Goal: Find specific page/section: Find specific page/section

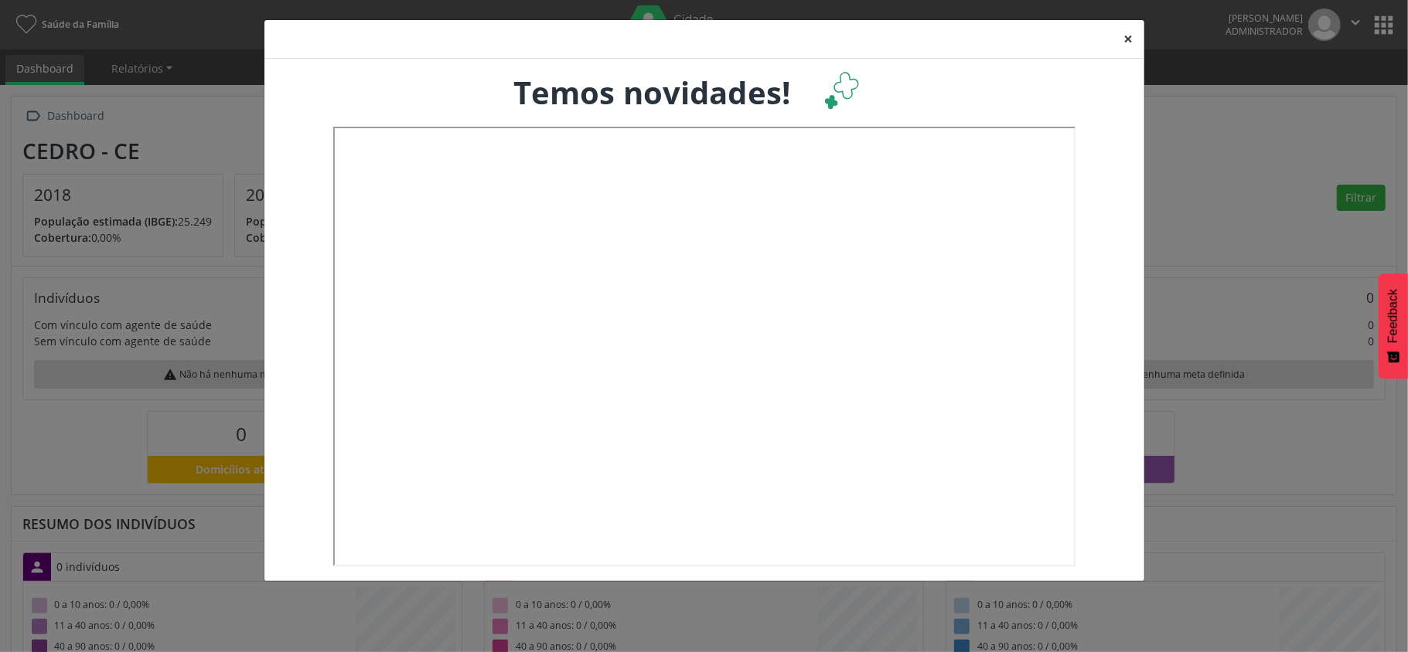
drag, startPoint x: 0, startPoint y: 0, endPoint x: 1124, endPoint y: 37, distance: 1124.6
click at [1124, 37] on button "×" at bounding box center [1128, 39] width 31 height 38
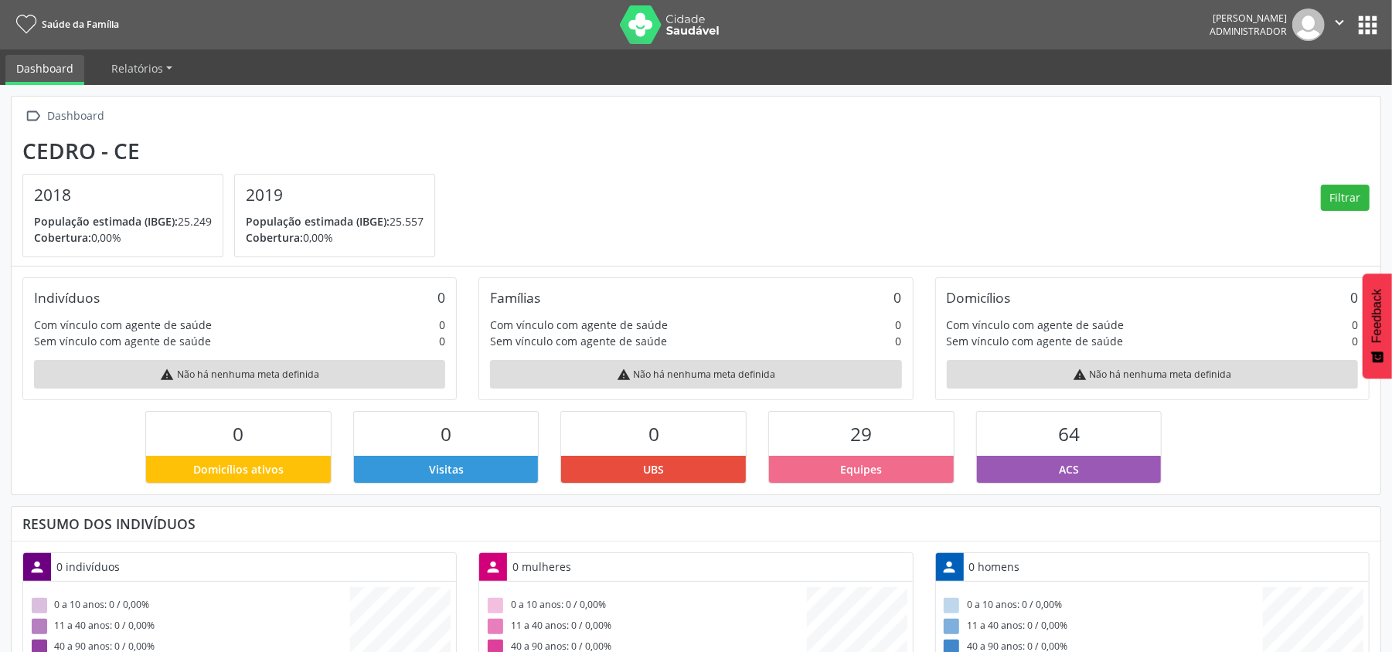
click at [1371, 19] on button "apps" at bounding box center [1367, 25] width 27 height 27
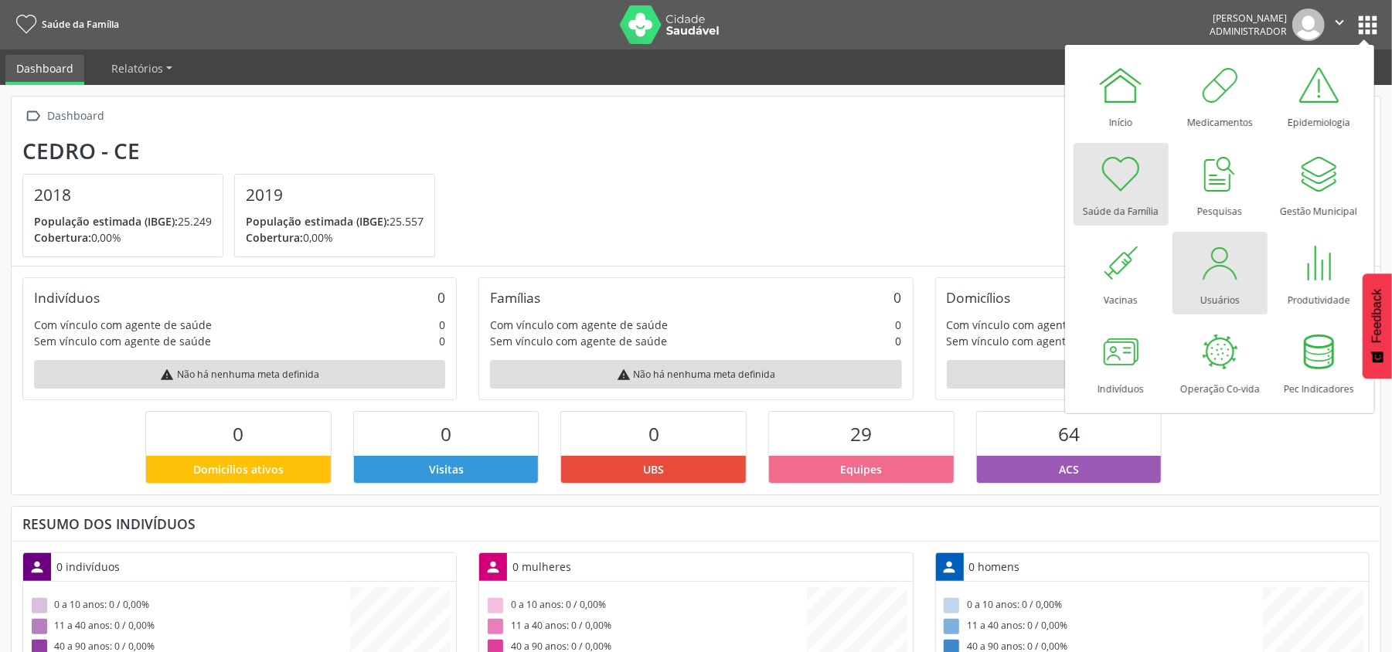
click at [1215, 267] on div at bounding box center [1220, 263] width 46 height 46
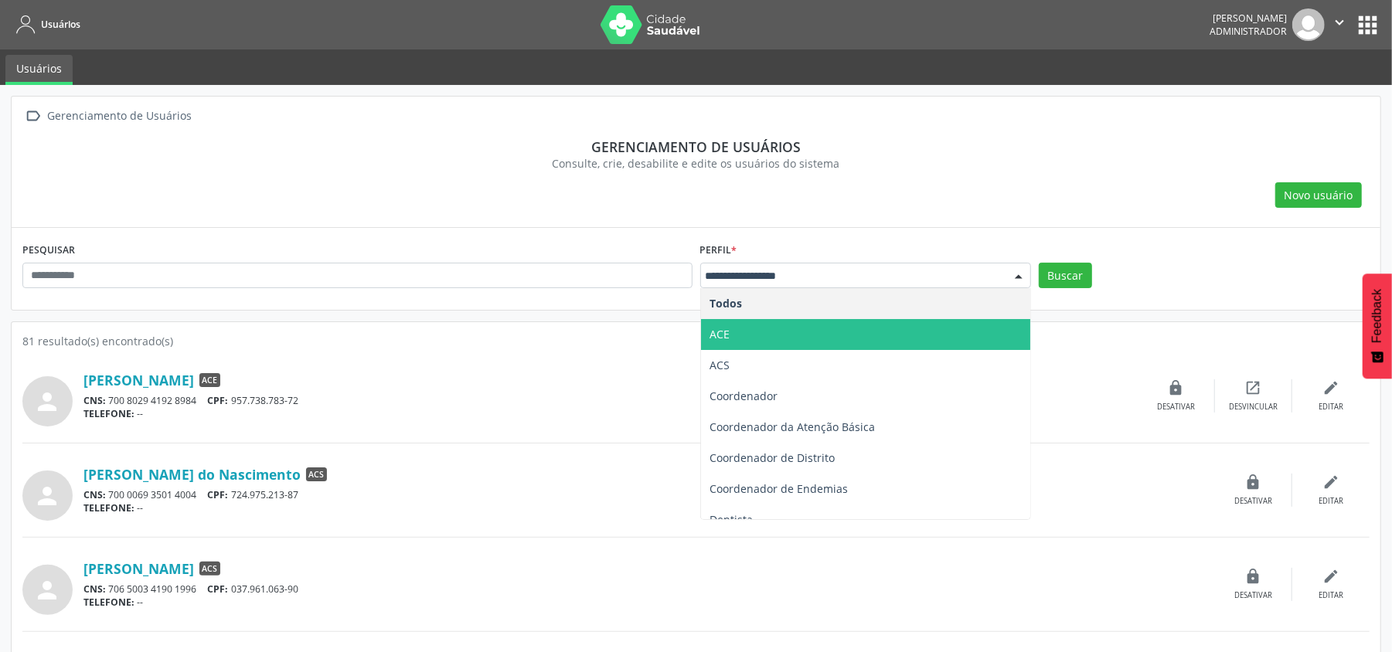
click at [719, 342] on span "ACE" at bounding box center [720, 334] width 20 height 15
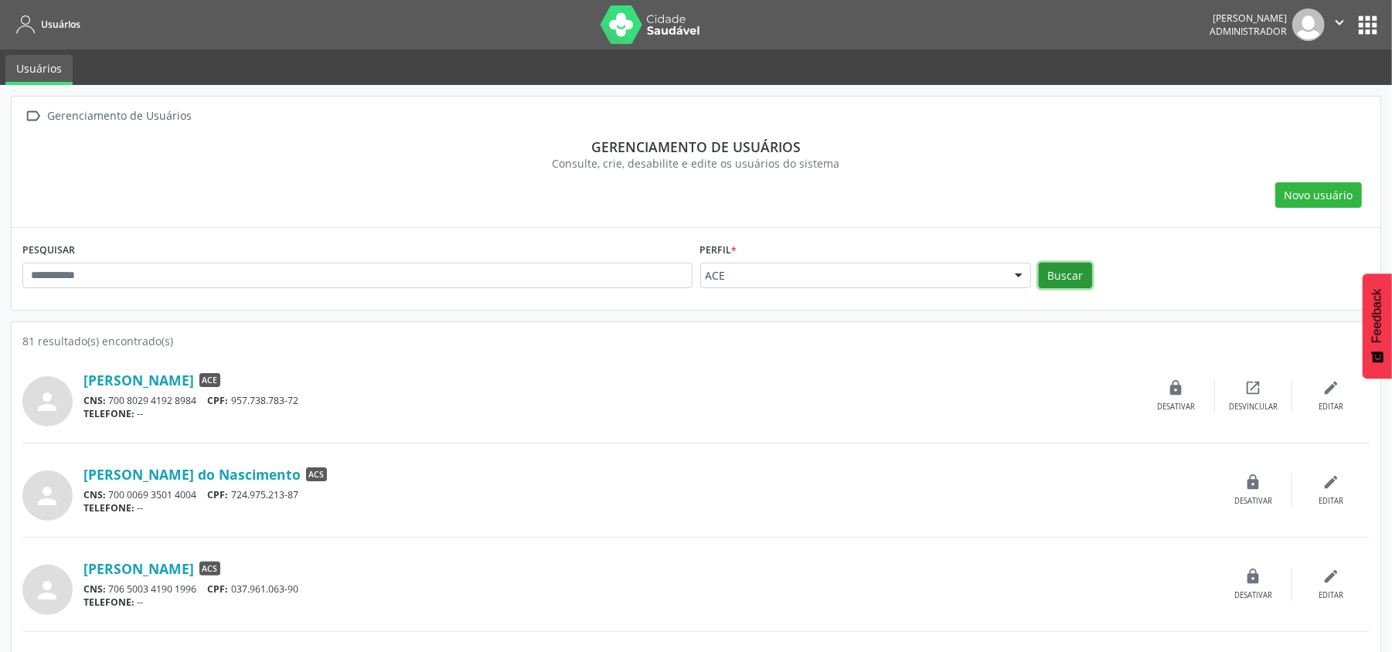
click at [1051, 281] on button "Buscar" at bounding box center [1065, 276] width 53 height 26
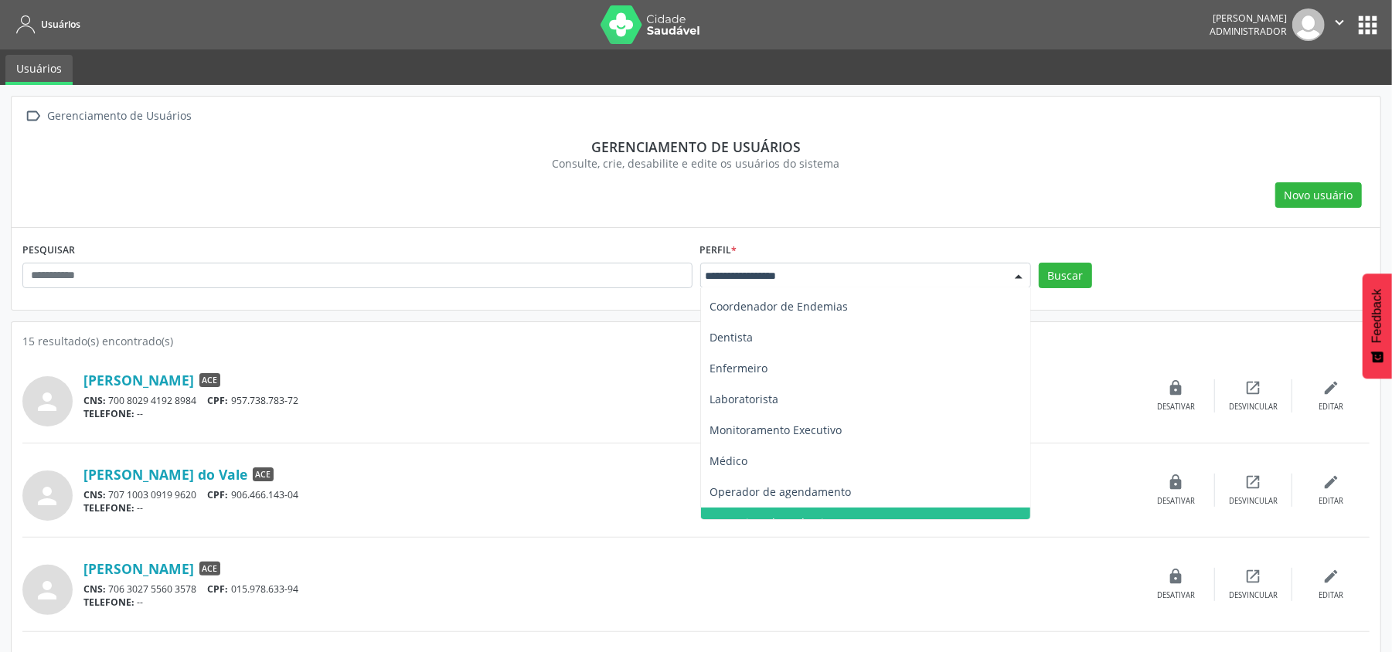
scroll to position [233, 0]
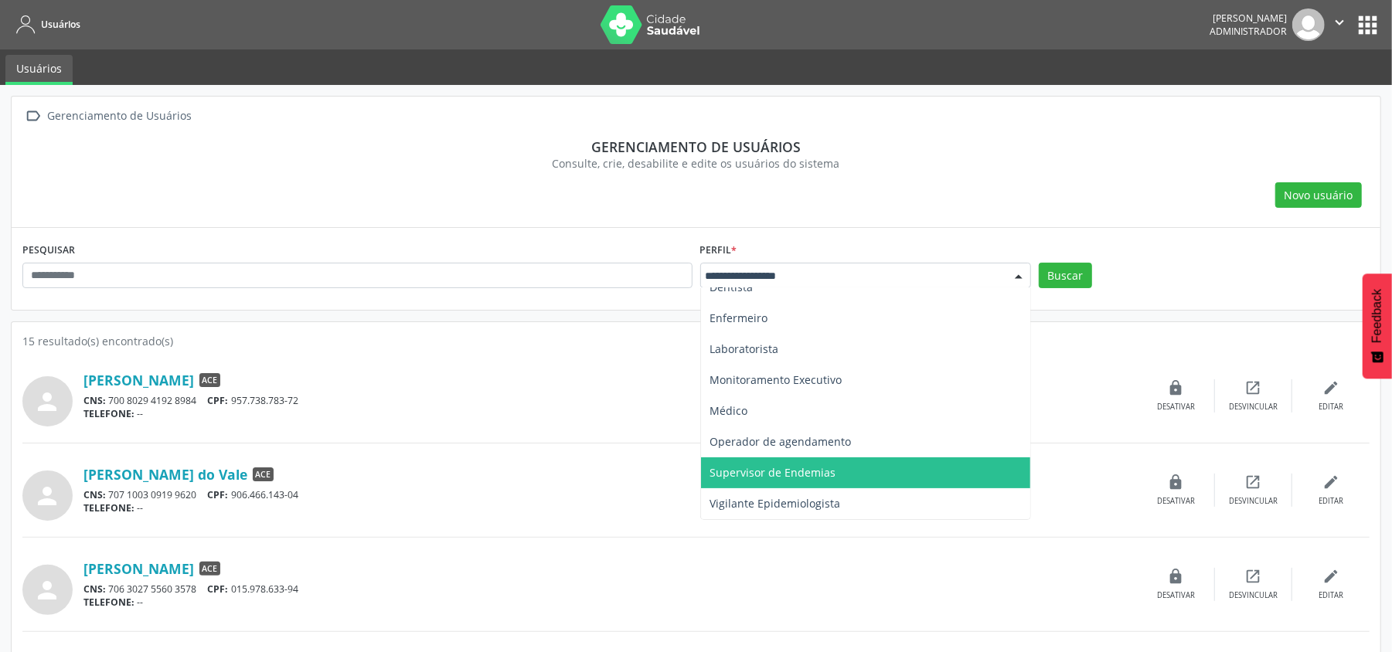
drag, startPoint x: 775, startPoint y: 467, endPoint x: 799, endPoint y: 400, distance: 70.9
click at [775, 468] on span "Supervisor de Endemias" at bounding box center [773, 472] width 126 height 15
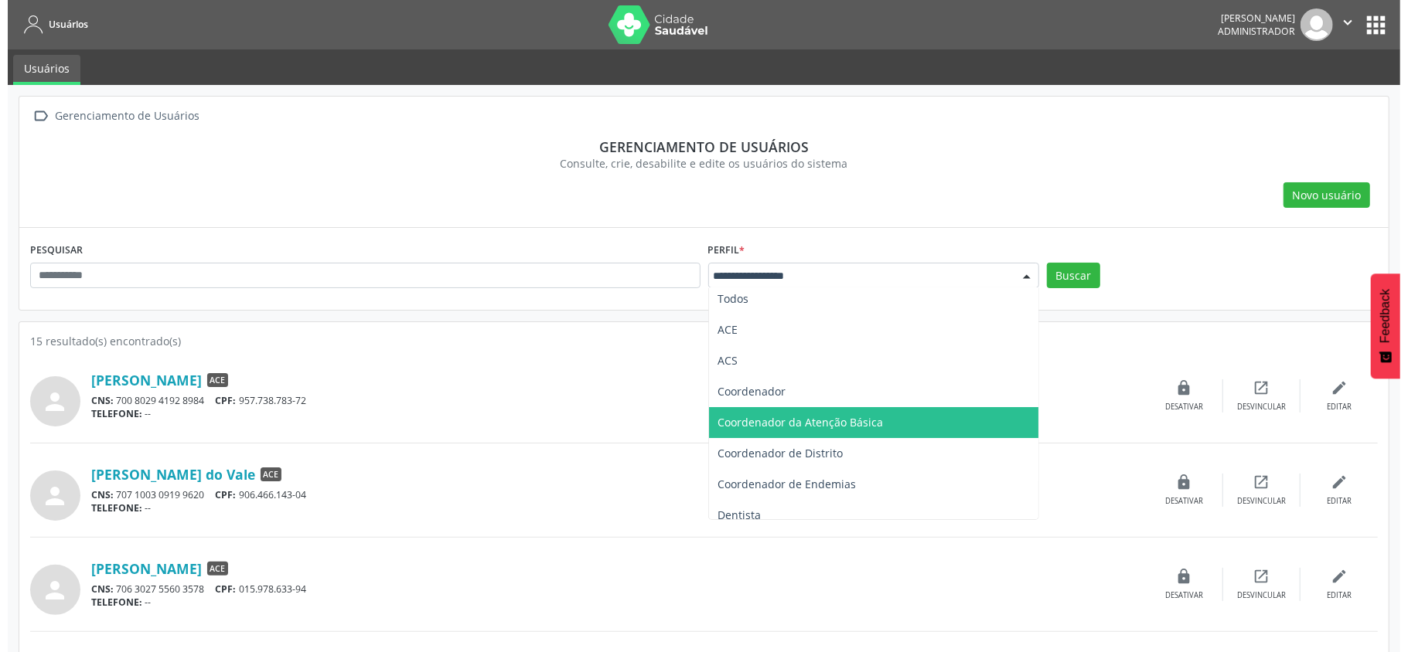
scroll to position [0, 0]
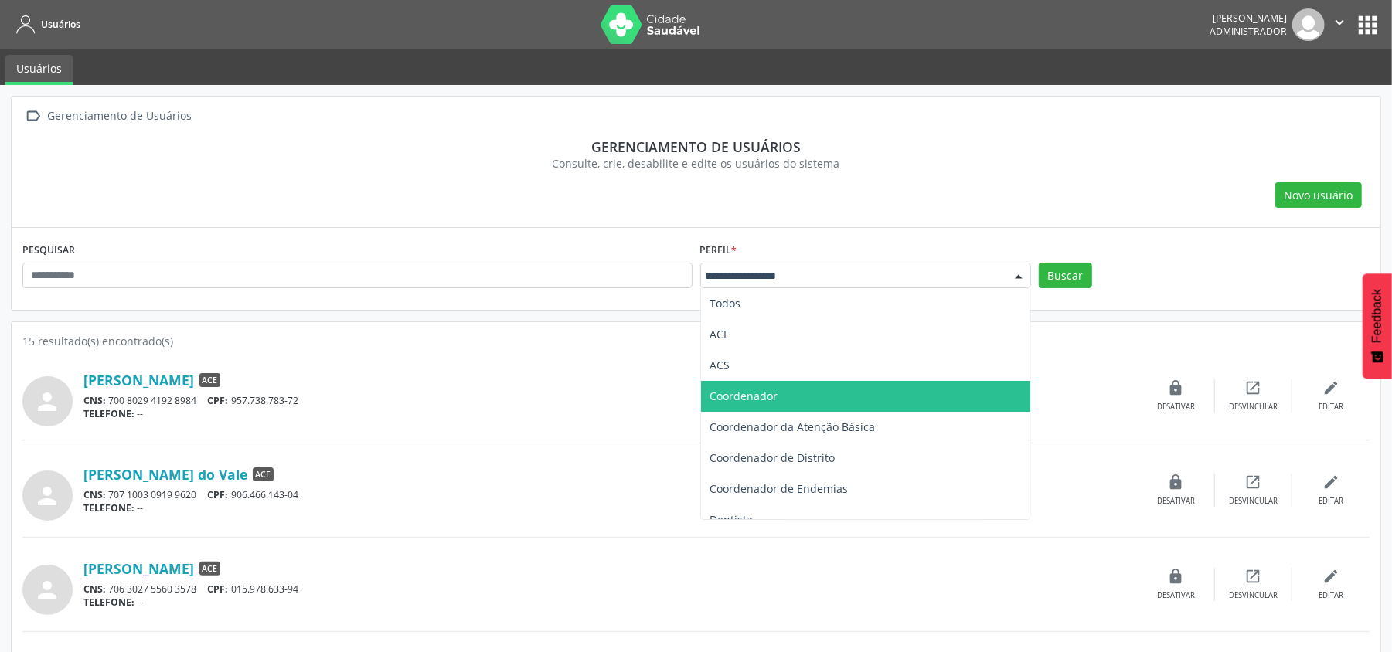
click at [783, 394] on span "Coordenador" at bounding box center [865, 396] width 329 height 31
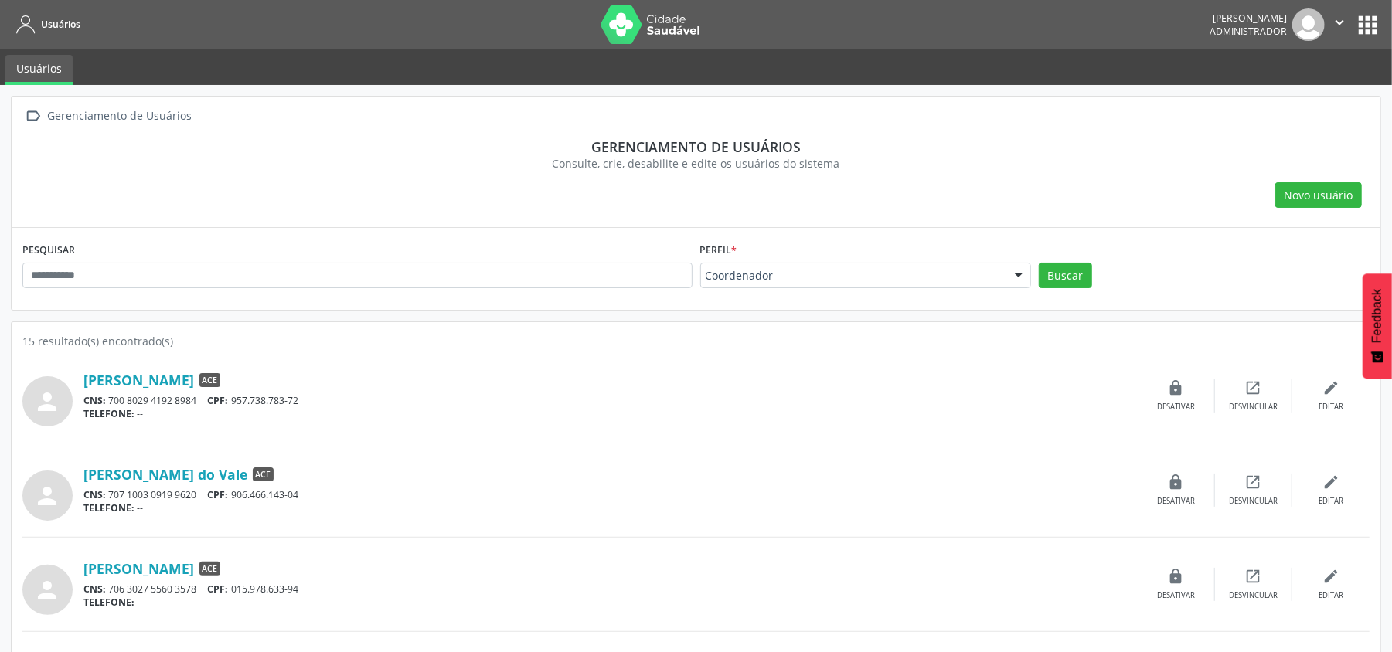
click at [850, 266] on div "Coordenador" at bounding box center [865, 276] width 331 height 26
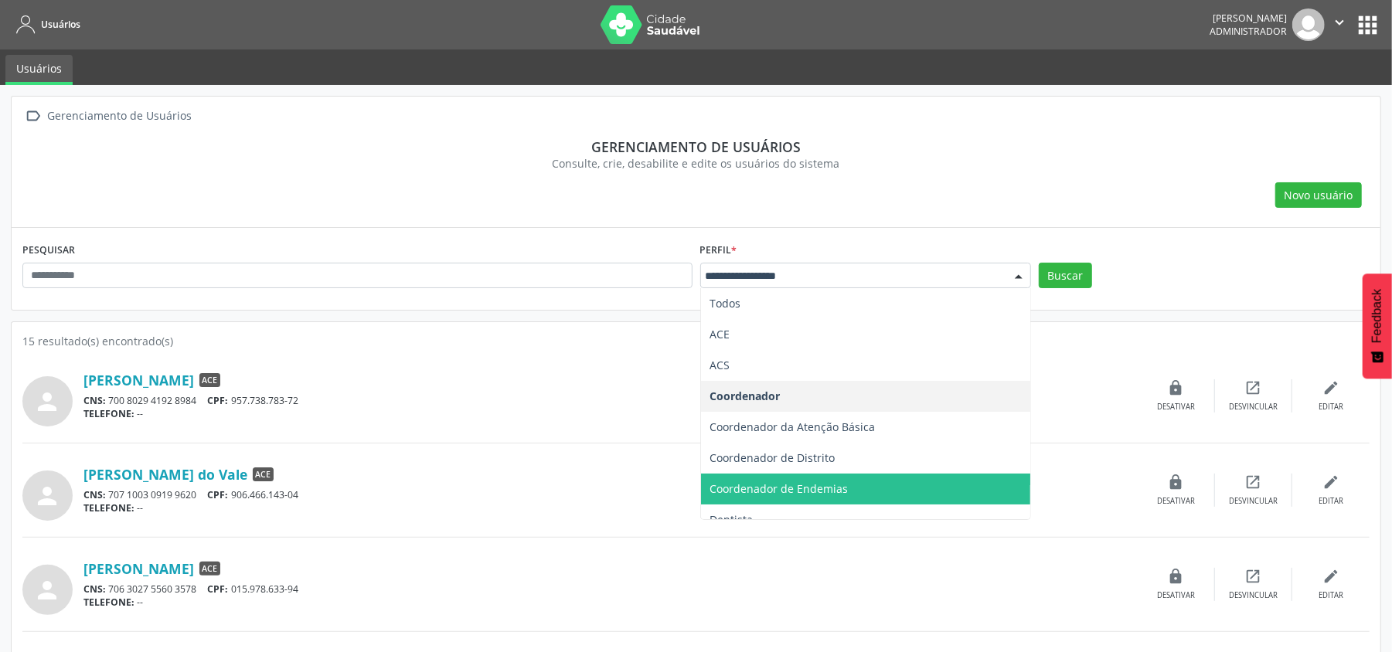
drag, startPoint x: 802, startPoint y: 480, endPoint x: 1065, endPoint y: 295, distance: 321.9
click at [802, 477] on span "Coordenador de Endemias" at bounding box center [865, 489] width 329 height 31
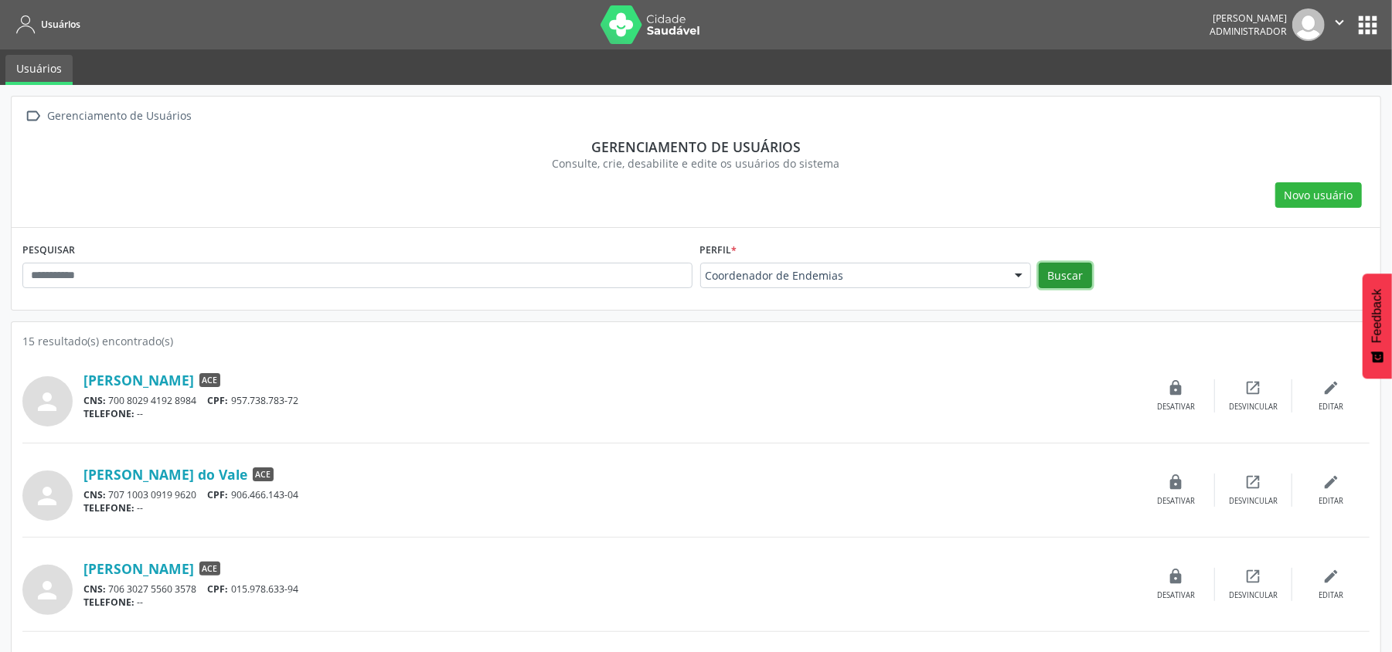
click at [1056, 272] on button "Buscar" at bounding box center [1065, 276] width 53 height 26
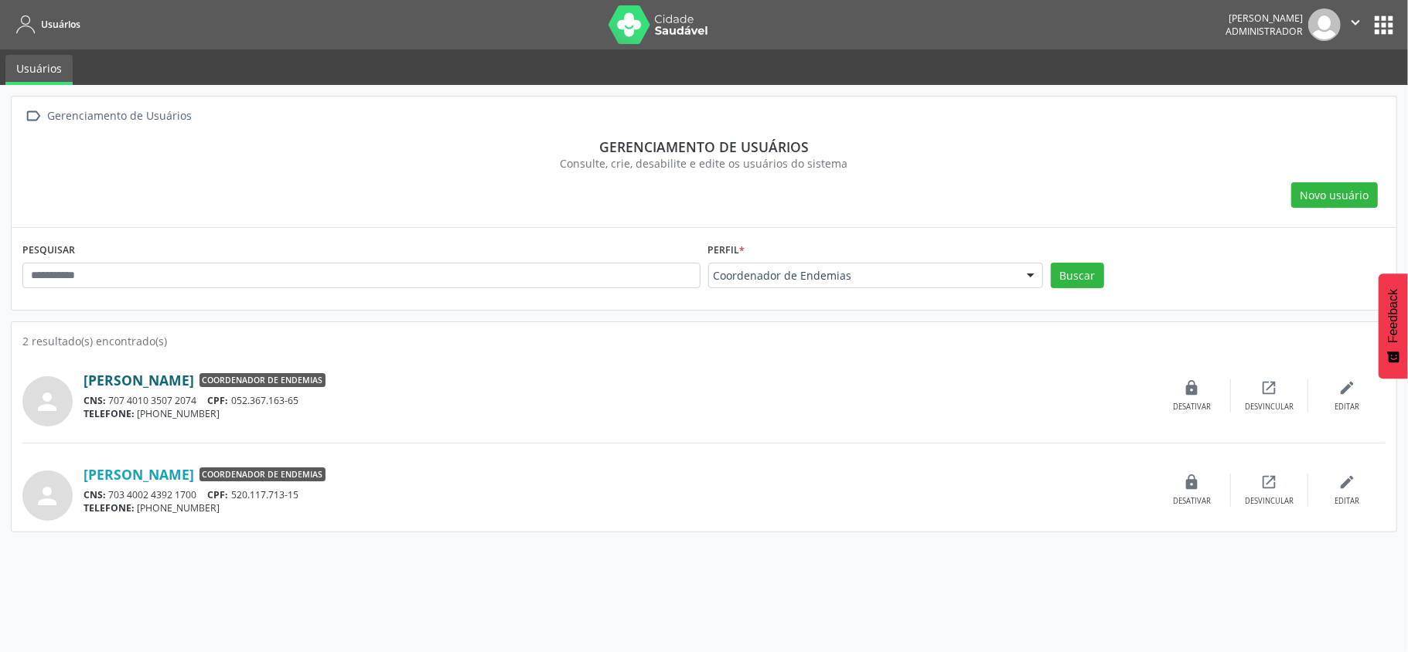
click at [194, 384] on link "Ana Krisna Porfiro da Silva" at bounding box center [138, 380] width 111 height 17
drag, startPoint x: 11, startPoint y: 648, endPoint x: 632, endPoint y: 359, distance: 685.5
click at [632, 359] on div "person Ana Krisna Porfiro da Silva Coordenador de Endemias CNS: 707 4010 3507 2…" at bounding box center [703, 435] width 1363 height 172
click at [117, 478] on link "Francisco Jonas Oliveira Souza" at bounding box center [138, 474] width 111 height 17
